Goal: Task Accomplishment & Management: Complete application form

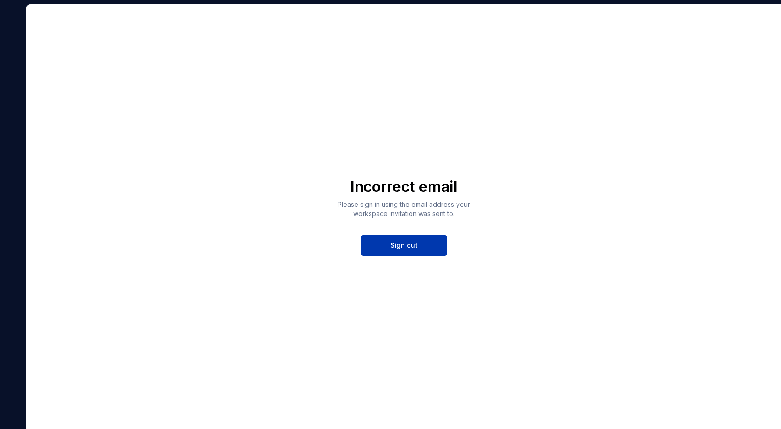
click at [420, 243] on button "Sign out" at bounding box center [404, 245] width 86 height 20
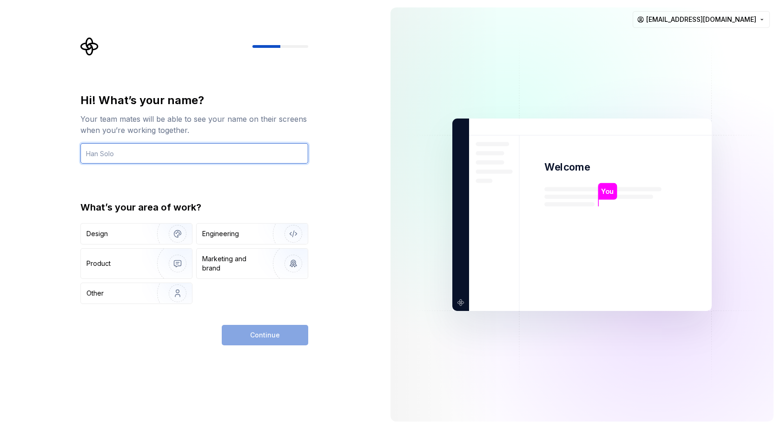
click at [147, 149] on input "text" at bounding box center [194, 153] width 228 height 20
type input "[PERSON_NAME]"
